Goal: Task Accomplishment & Management: Use online tool/utility

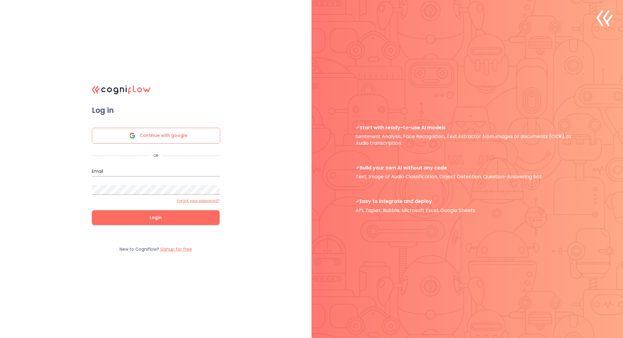
click at [160, 170] on input "email" at bounding box center [156, 172] width 128 height 10
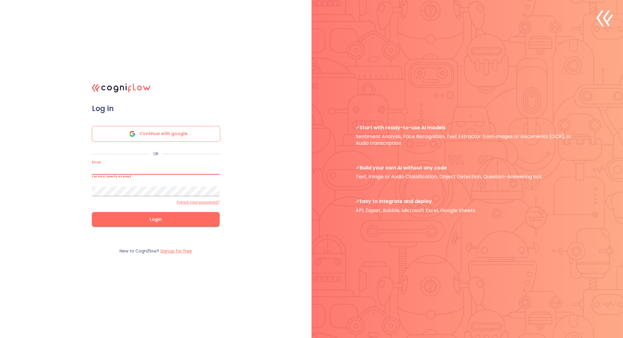
type input "[EMAIL_ADDRESS][DOMAIN_NAME]"
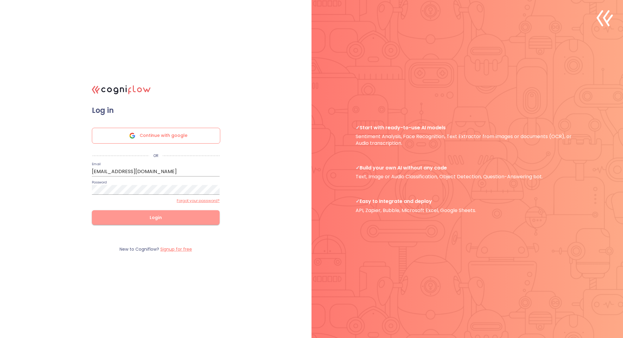
click at [177, 217] on span "Login" at bounding box center [156, 218] width 108 height 8
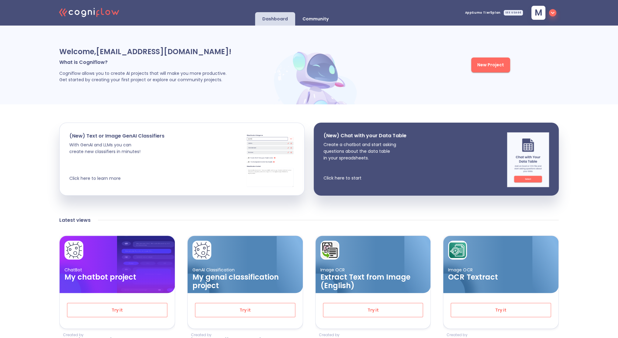
click at [515, 14] on div "SEE USAGE" at bounding box center [513, 12] width 19 height 5
click at [550, 9] on icon "button" at bounding box center [552, 12] width 7 height 7
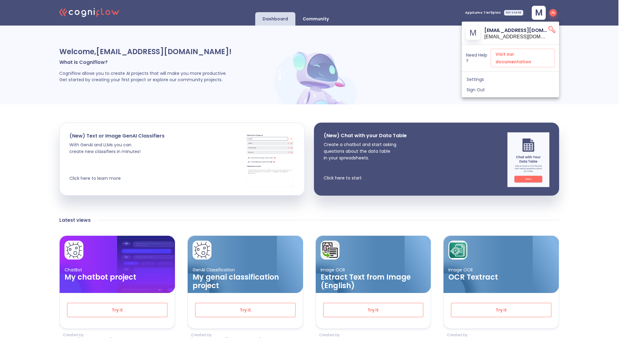
click at [475, 74] on div "Settings" at bounding box center [510, 79] width 97 height 10
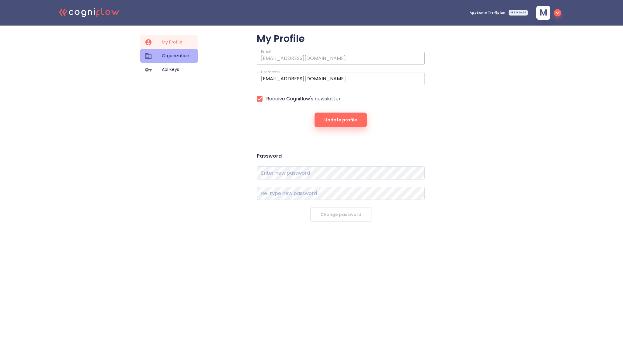
click at [182, 59] on div "Organization" at bounding box center [169, 56] width 58 height 14
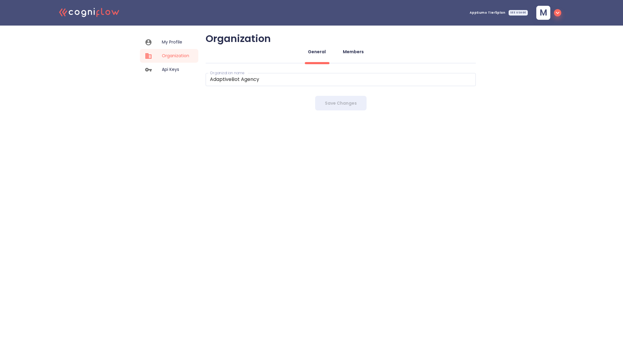
click at [346, 53] on div "Members" at bounding box center [353, 52] width 21 height 6
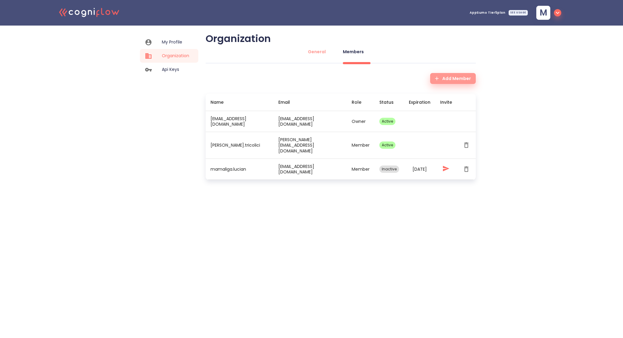
click at [452, 79] on span "Add Member" at bounding box center [453, 79] width 36 height 8
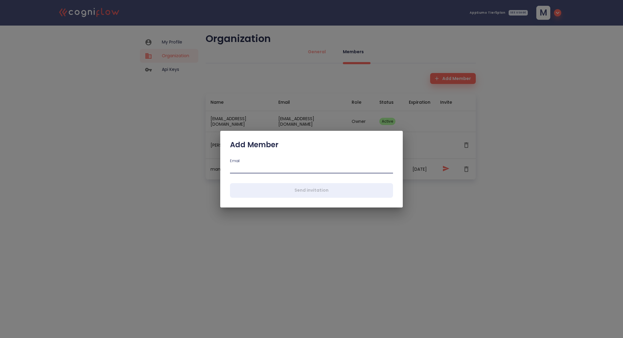
click at [241, 171] on input "email" at bounding box center [311, 169] width 163 height 10
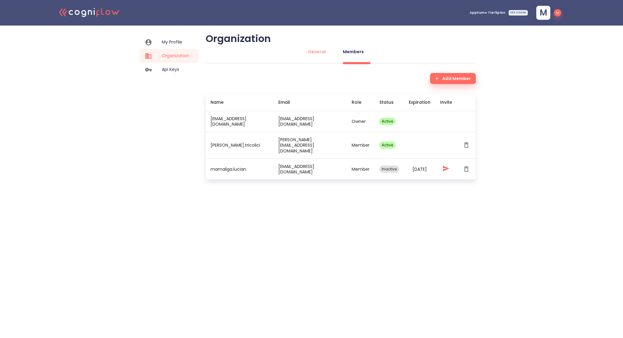
click at [88, 13] on icon ".cls-1{fill:#141624;}.cls-2{fill:#eb5e60;}.cls-3{fill:none;stroke:#eb5e60;strok…" at bounding box center [89, 12] width 67 height 19
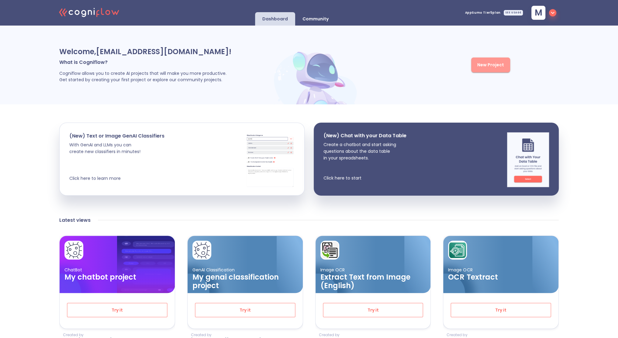
click at [483, 71] on button "New Project" at bounding box center [490, 64] width 39 height 15
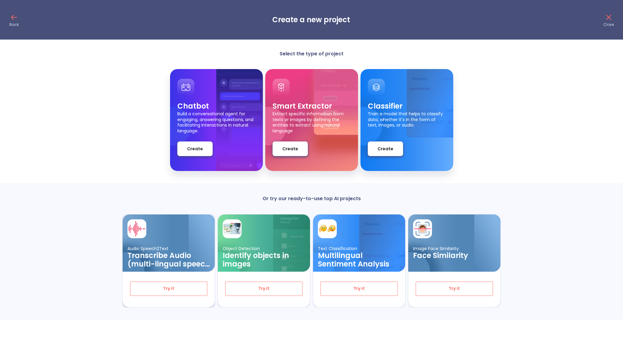
click at [179, 248] on p "Audio Speech2Text" at bounding box center [168, 249] width 82 height 6
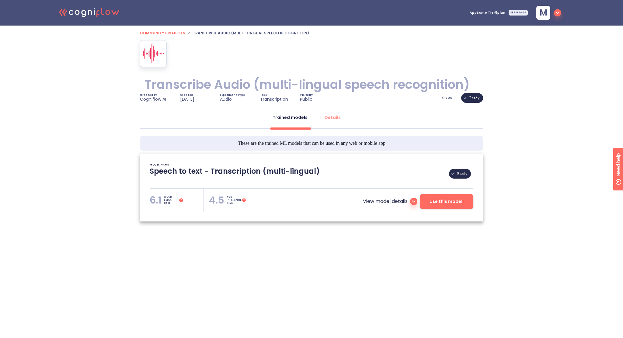
type textarea "[[DATE] 23:05:47]- Pretrained Speech Recognition Model: Whisper [[DATE] 23:05:4…"
click at [415, 201] on icon at bounding box center [413, 201] width 3 height 2
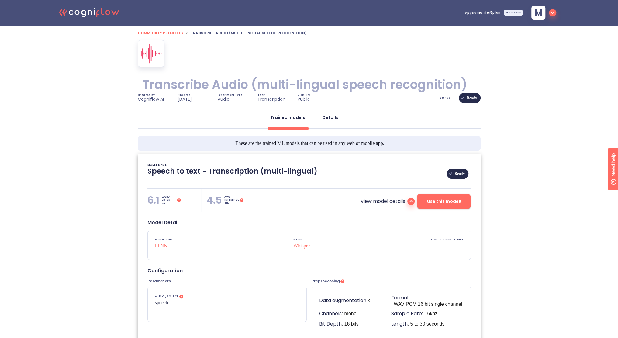
click at [331, 125] on button "Details" at bounding box center [330, 117] width 23 height 15
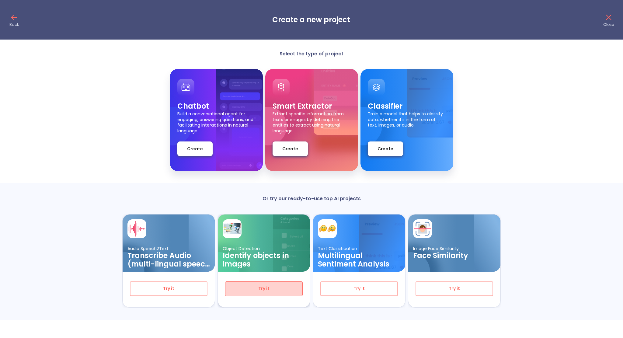
click at [267, 289] on span "Try it" at bounding box center [263, 289] width 57 height 8
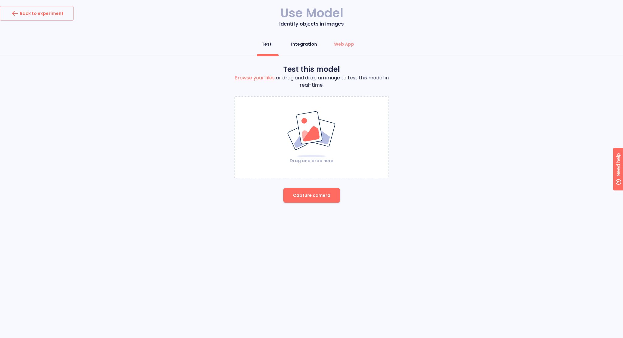
click at [314, 43] on div "Integration" at bounding box center [304, 44] width 26 height 6
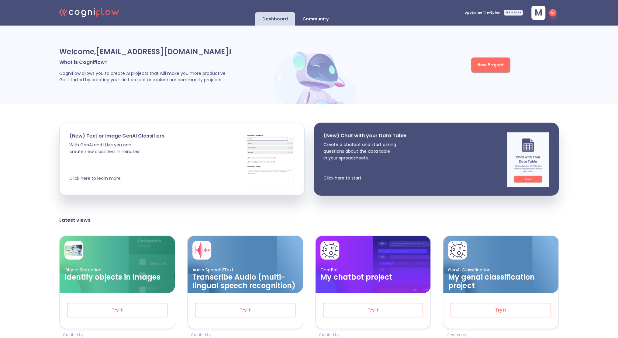
click at [323, 14] on div "Community" at bounding box center [315, 18] width 41 height 13
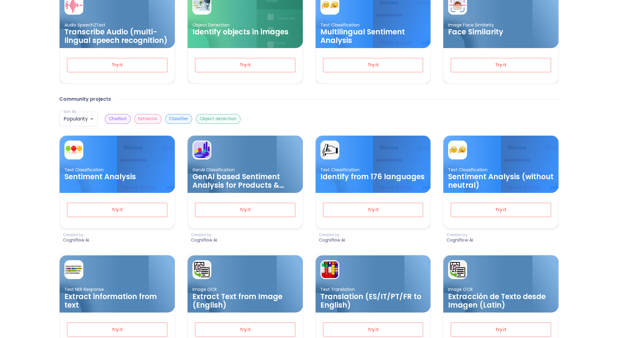
scroll to position [122, 0]
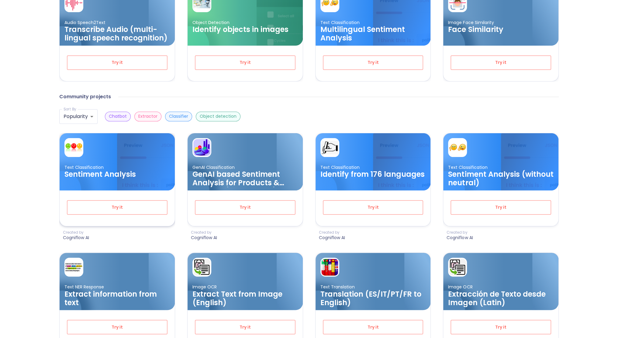
click at [128, 167] on p "Text Classification" at bounding box center [116, 167] width 105 height 6
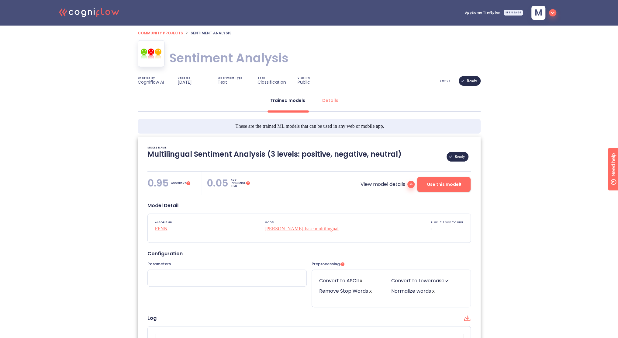
type textarea "[[DATE] 04:41:04]- Pretrained Multilingual (en, nl, de, fr, it, es) Sentiment A…"
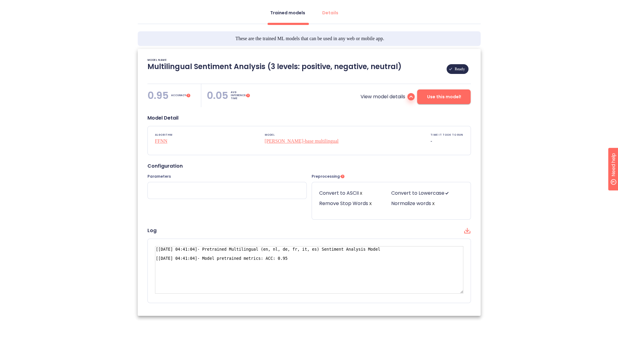
scroll to position [88, 0]
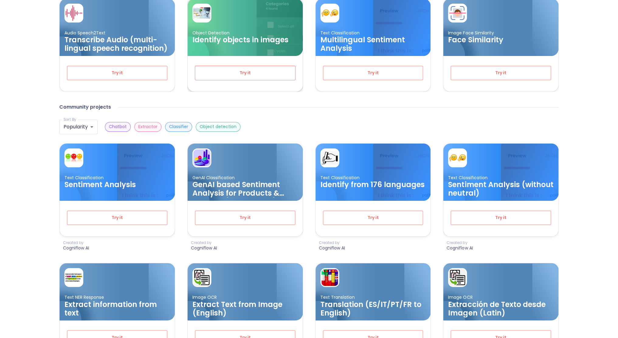
scroll to position [112, 0]
click at [246, 185] on h3 "GenAI based Sentiment Analysis for Products & Services (Multilingual)" at bounding box center [244, 188] width 105 height 17
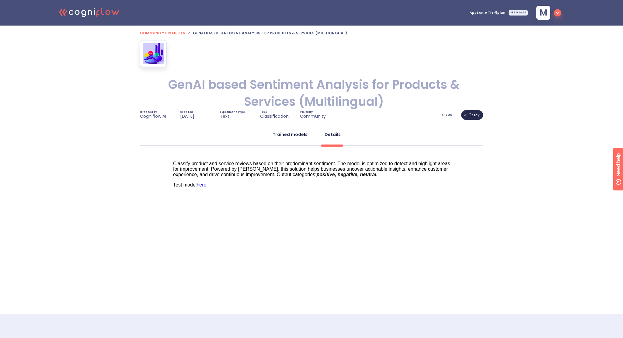
click at [295, 133] on div "Trained models" at bounding box center [289, 134] width 35 height 6
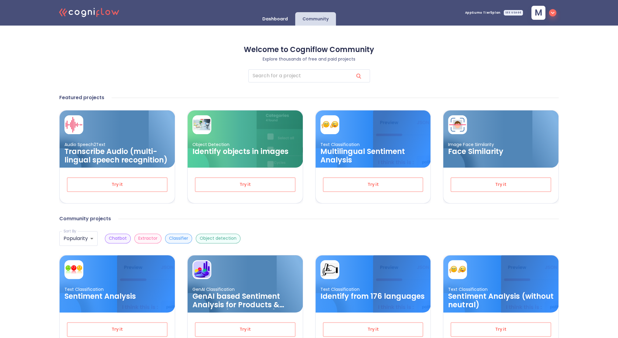
click at [286, 21] on p "Dashboard" at bounding box center [275, 19] width 26 height 6
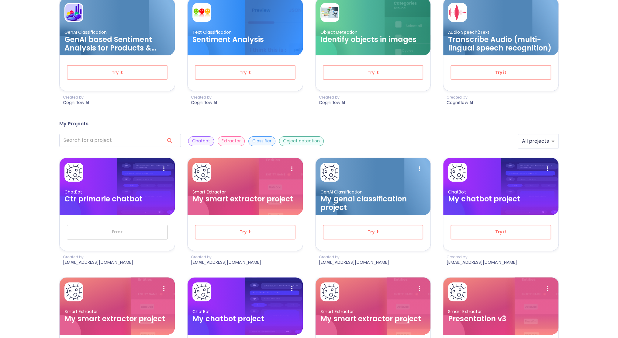
scroll to position [239, 0]
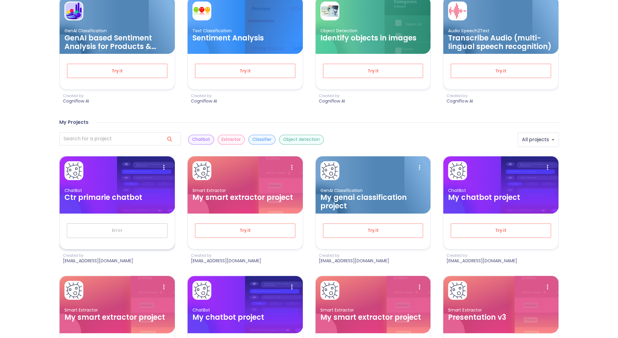
click at [154, 195] on h3 "Ctr primarie chatbot" at bounding box center [116, 197] width 105 height 9
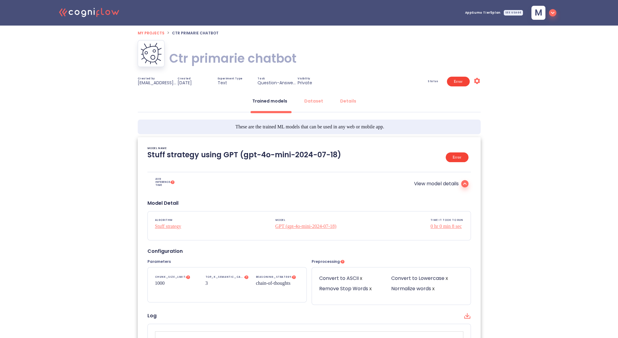
type textarea "[[DATE] 15:54:23]- Starting with download required files from shared storage [[…"
click at [316, 103] on div "Dataset" at bounding box center [313, 101] width 19 height 6
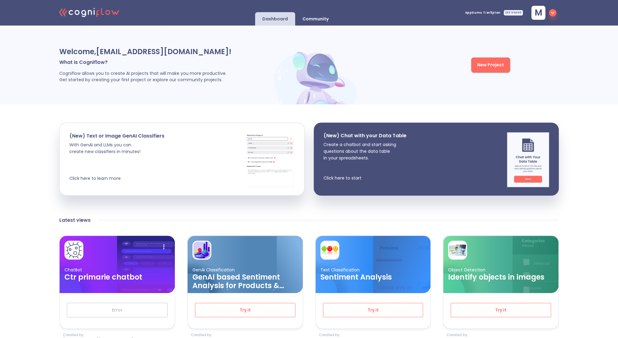
click at [492, 15] on span "AppSumo Tier5 plan SEE USAGE" at bounding box center [494, 12] width 58 height 5
click at [495, 13] on span "AppSumo Tier5 plan" at bounding box center [483, 12] width 36 height 3
click at [522, 11] on div "SEE USAGE" at bounding box center [513, 12] width 19 height 5
